Goal: Check status: Check status

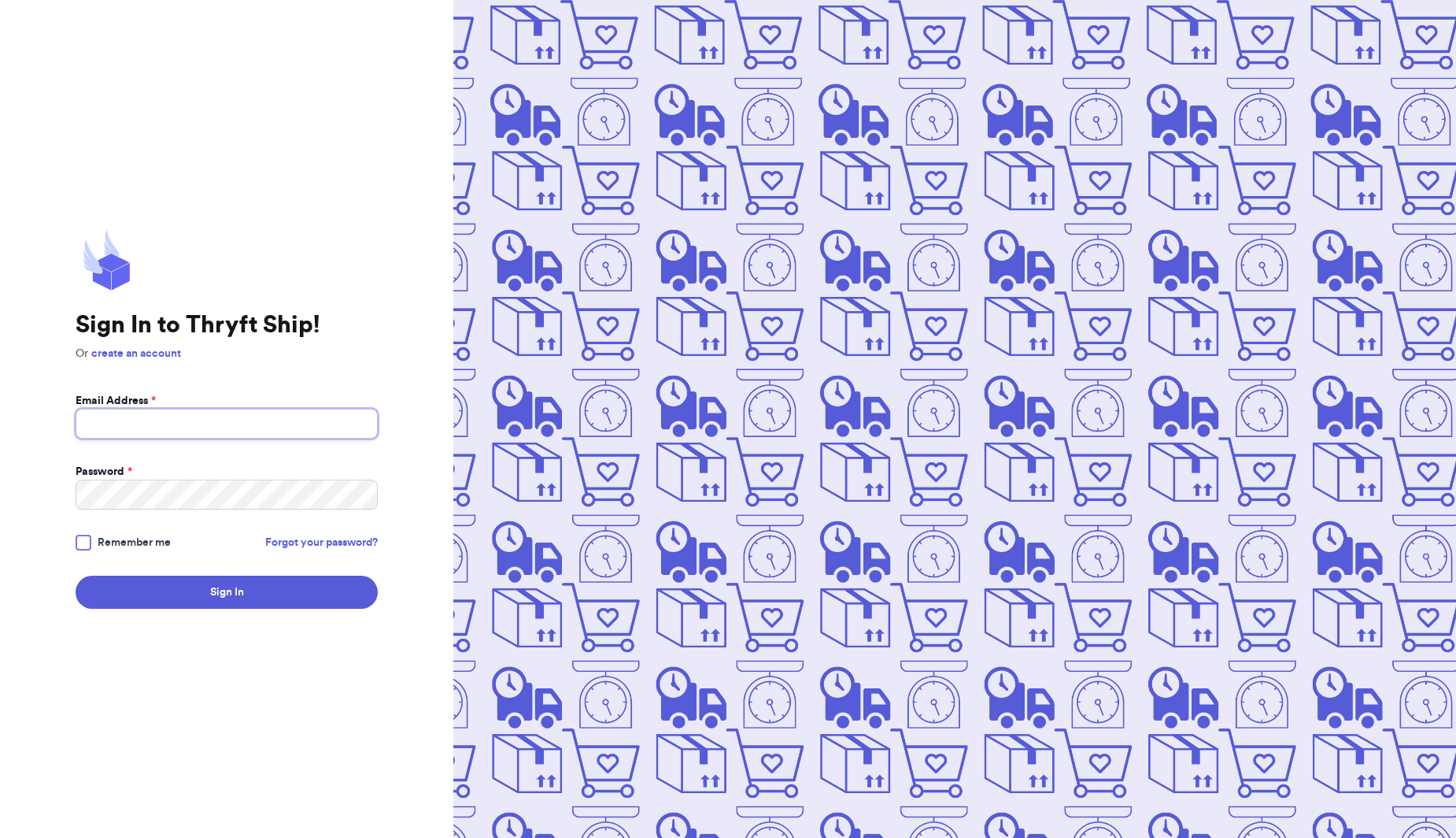
type input "[EMAIL_ADDRESS][DOMAIN_NAME]"
click at [227, 592] on button "Sign In" at bounding box center [227, 593] width 303 height 33
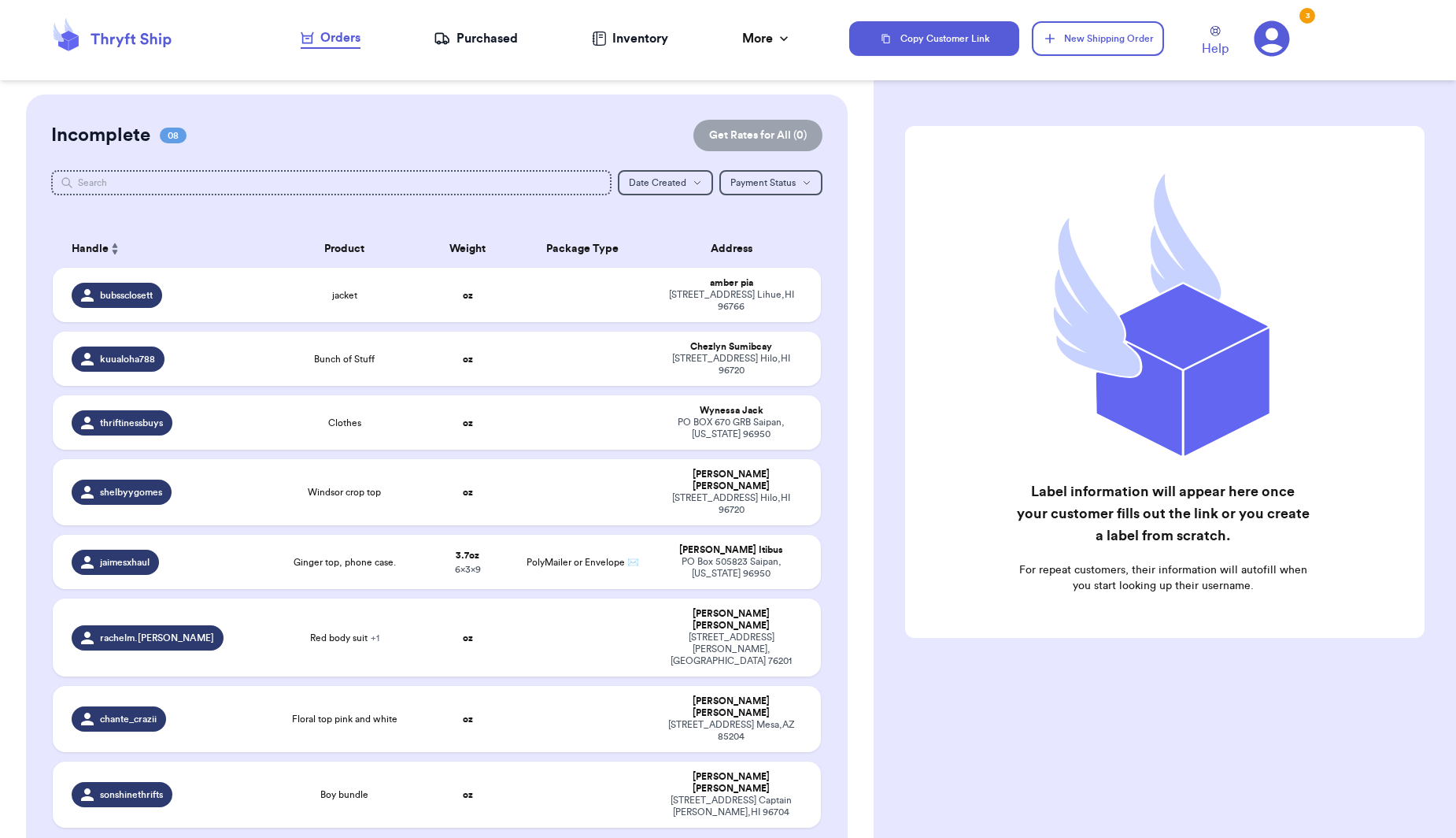
click at [318, 45] on div "Orders" at bounding box center [330, 38] width 60 height 19
click at [495, 42] on div "Purchased" at bounding box center [476, 38] width 84 height 19
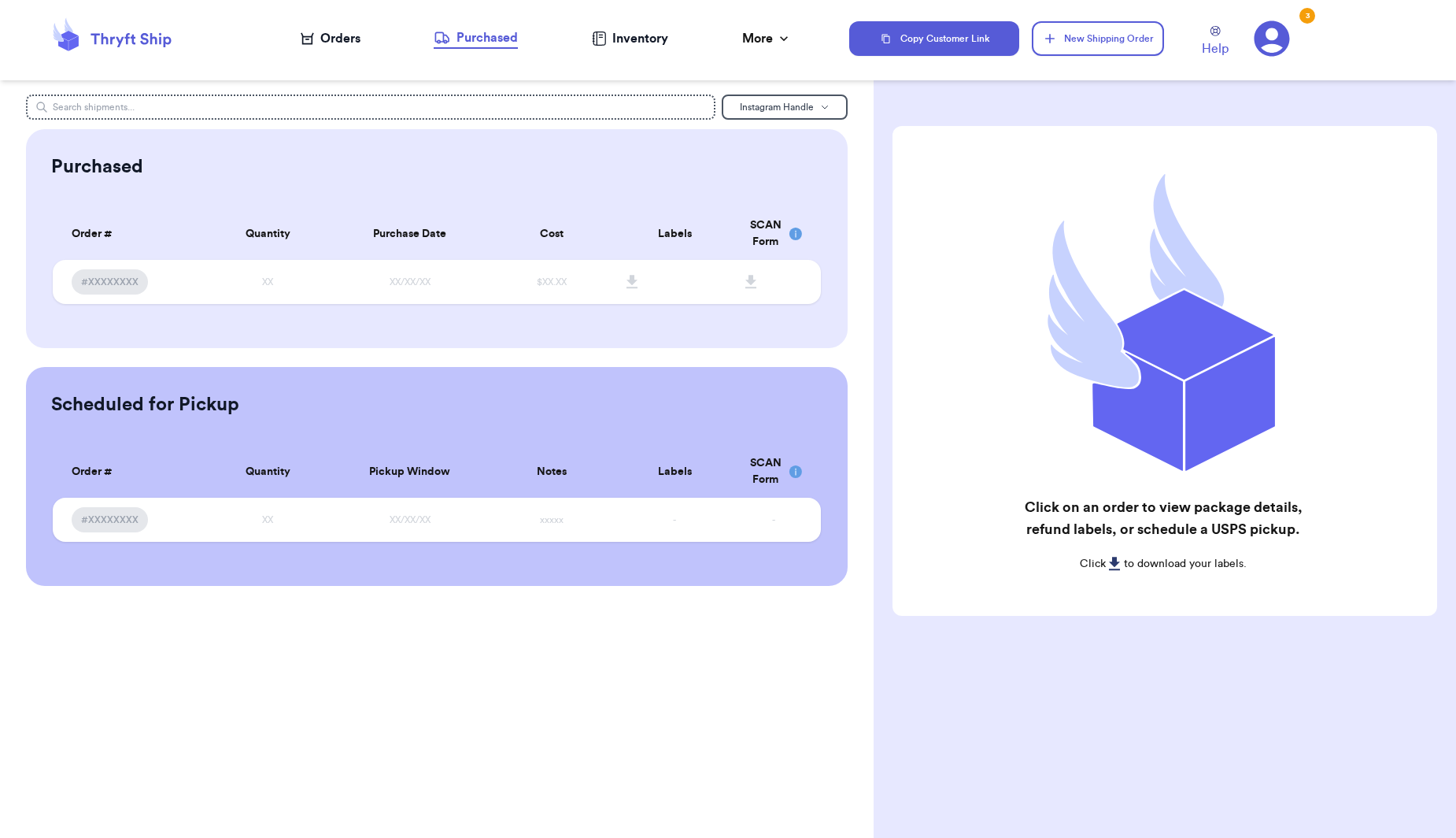
click at [340, 24] on nav "Orders Purchased Inventory More Stats Completed Orders" at bounding box center [546, 39] width 607 height 52
click at [344, 40] on div "Orders" at bounding box center [330, 38] width 60 height 19
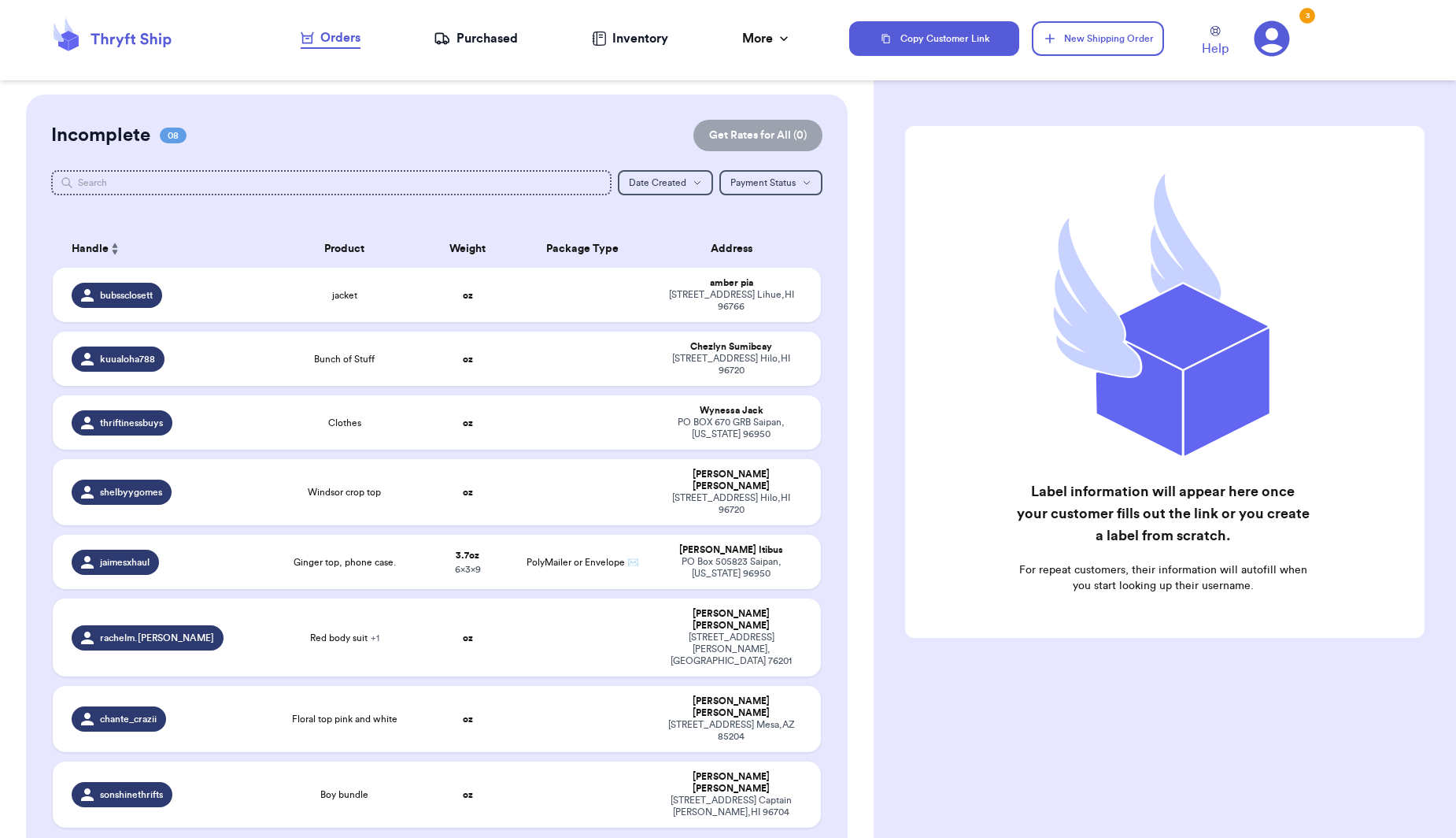
click at [1292, 29] on div "Help 3" at bounding box center [1262, 39] width 121 height 39
click at [1303, 14] on div "3" at bounding box center [1307, 16] width 16 height 16
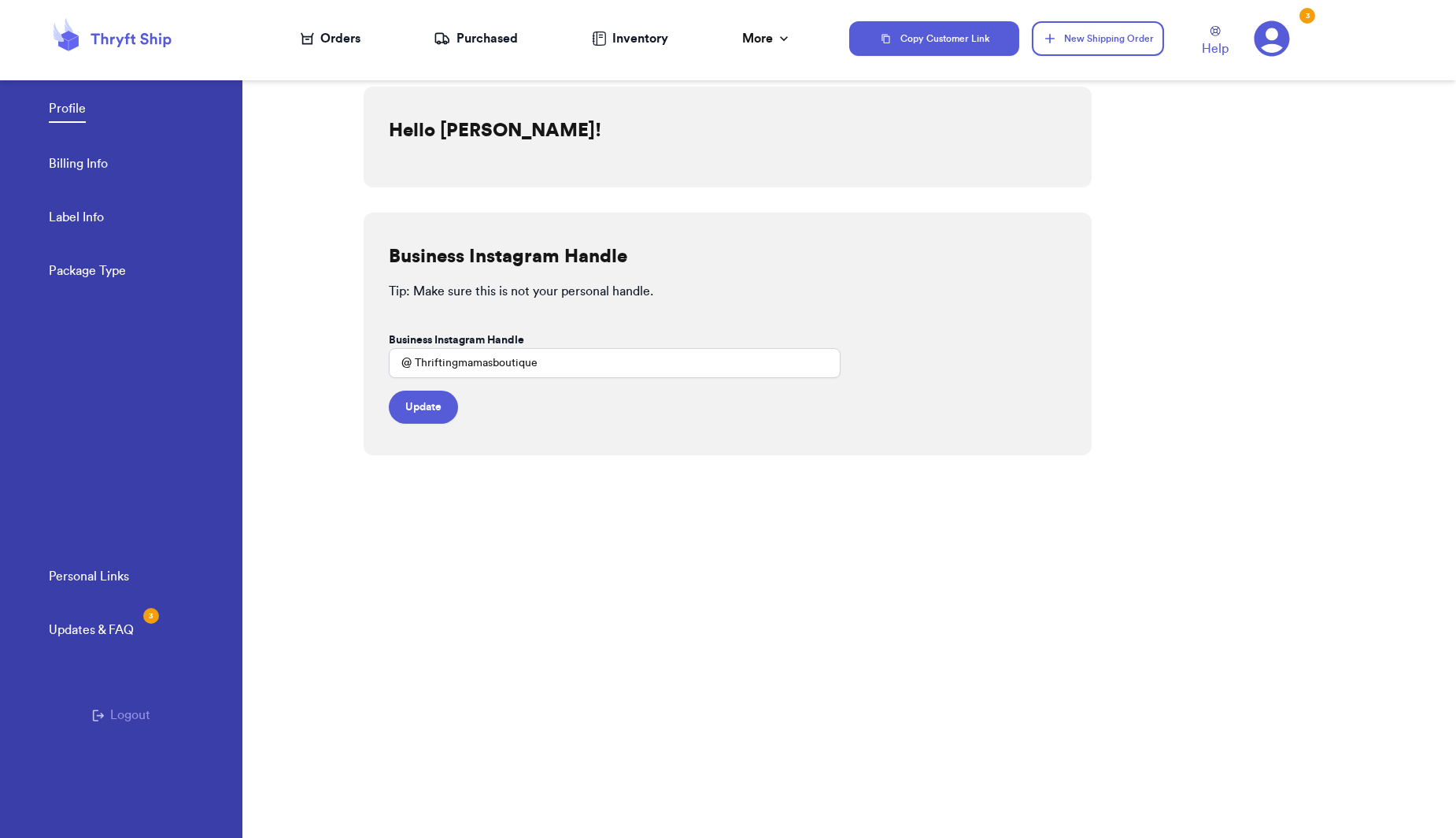
click at [342, 50] on nav "Orders Purchased Inventory More Stats Completed Orders" at bounding box center [546, 39] width 607 height 52
click at [345, 31] on div "Orders" at bounding box center [330, 38] width 60 height 19
